Goal: Task Accomplishment & Management: Manage account settings

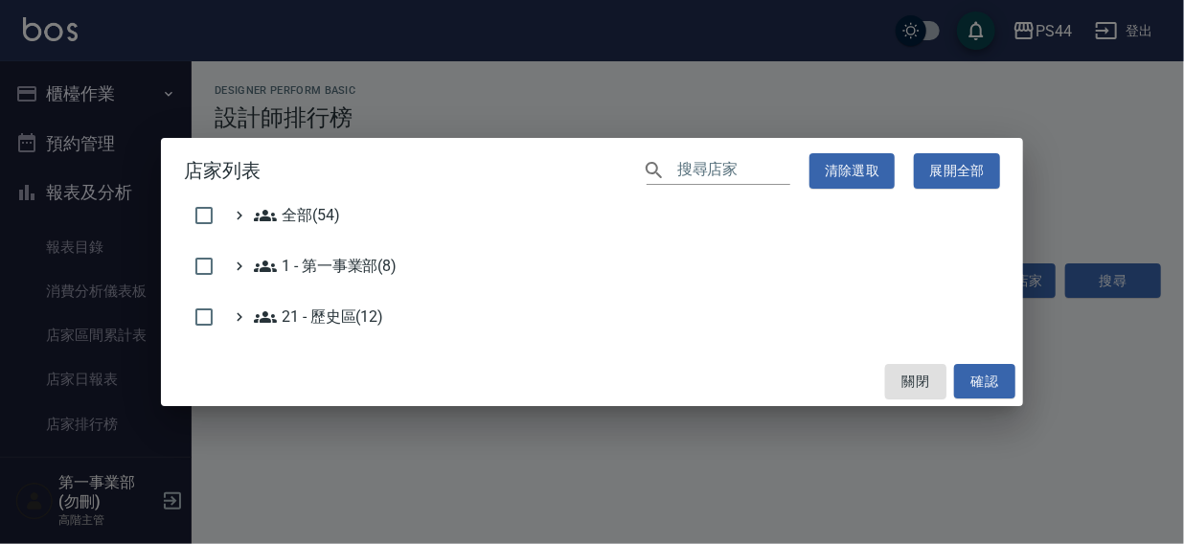
scroll to position [969, 0]
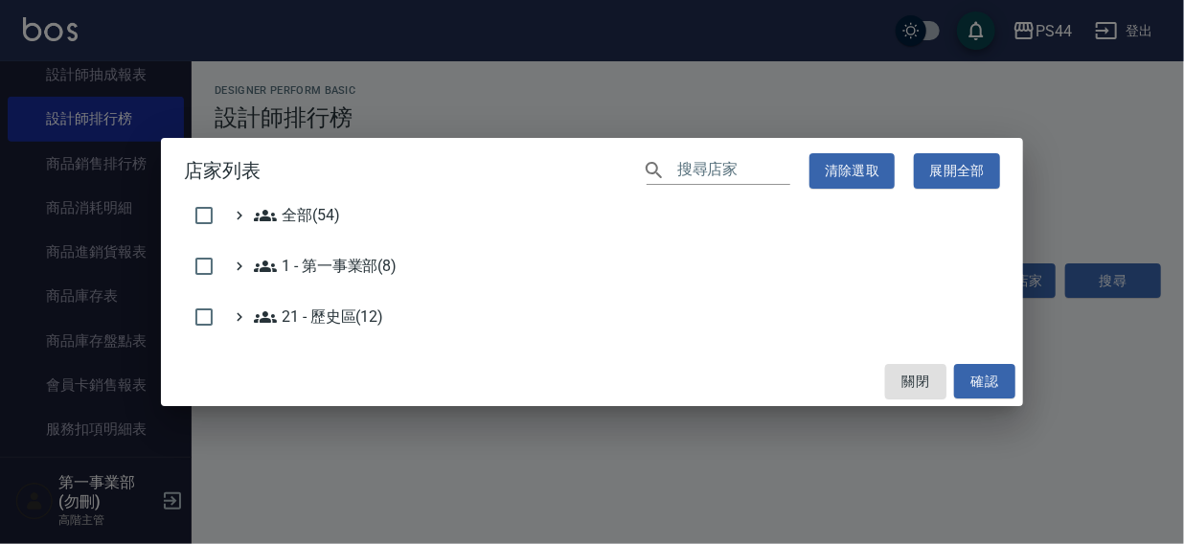
click at [833, 478] on div "店家列表 ​ 清除選取 展開全部 全部(54) 1 - 第一事業部(8) 21 - 歷史區(12) 關閉 確認" at bounding box center [592, 272] width 1184 height 544
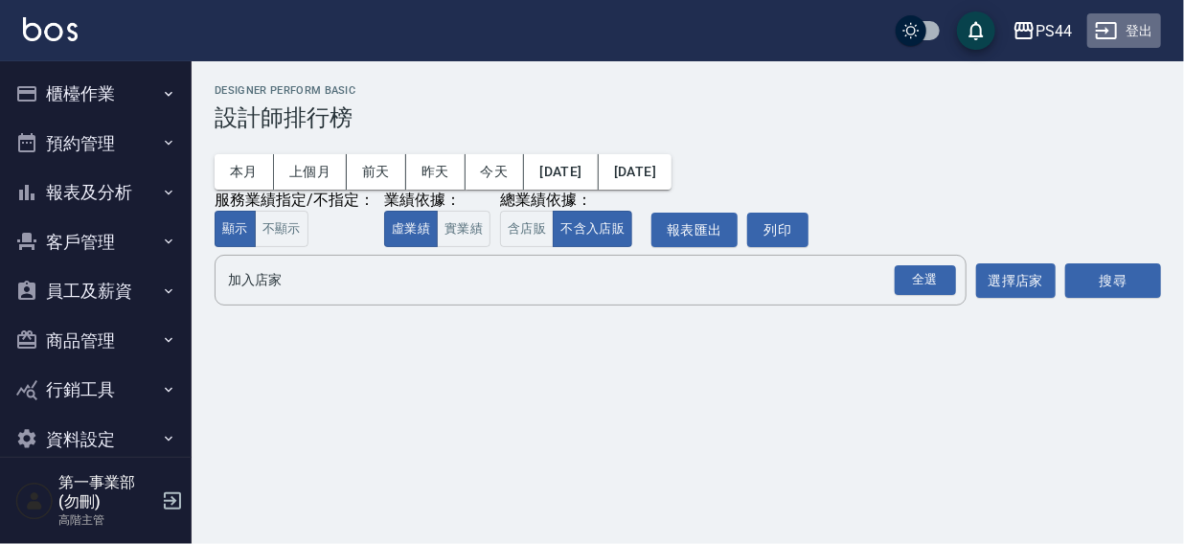
click at [1145, 29] on button "登出" at bounding box center [1124, 30] width 74 height 35
